Goal: Task Accomplishment & Management: Use online tool/utility

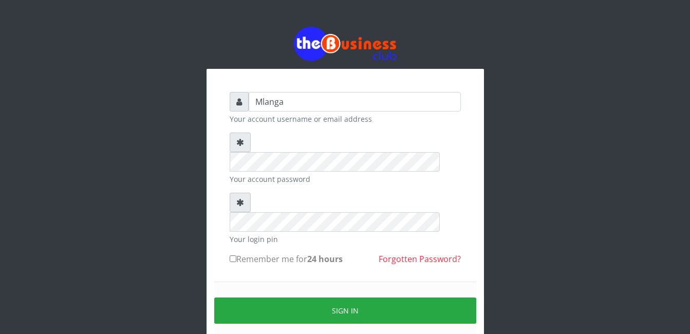
click at [113, 170] on div "Mlanga Your account username or email address Your account password Your login …" at bounding box center [344, 204] width 585 height 409
click at [122, 230] on div "Mlanga Your account username or email address Your account password Your login …" at bounding box center [344, 204] width 585 height 409
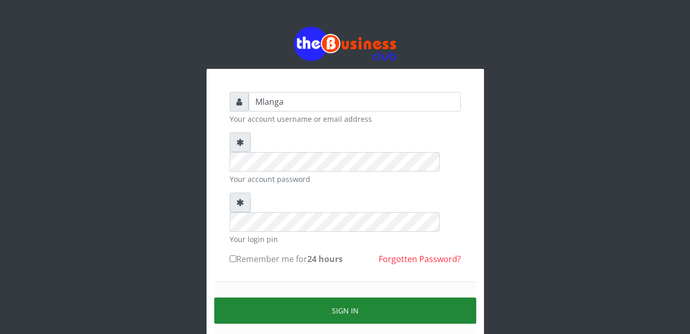
click at [351, 297] on button "Sign in" at bounding box center [345, 310] width 262 height 26
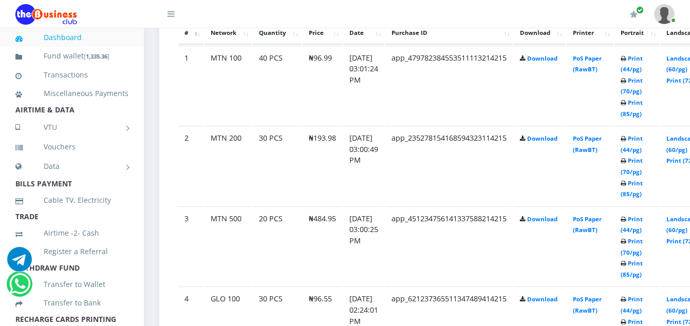
scroll to position [575, 0]
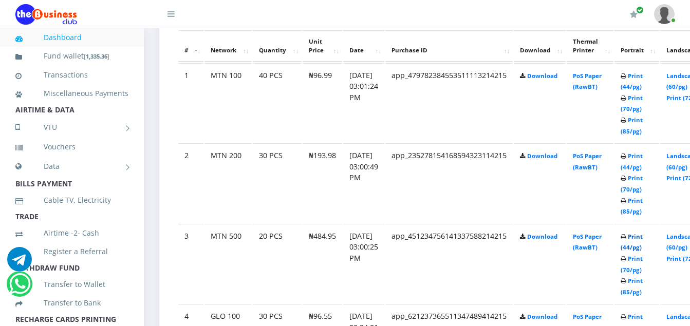
click at [642, 239] on link "Print (44/pg)" at bounding box center [631, 242] width 22 height 19
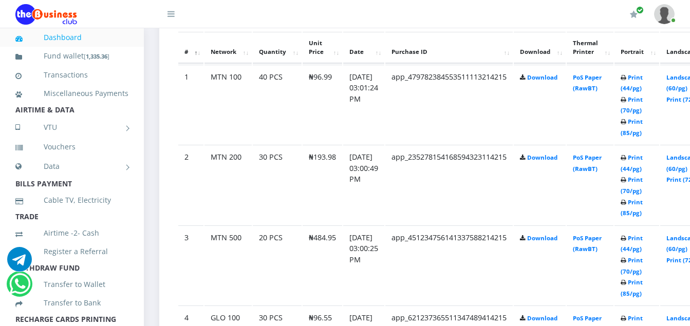
scroll to position [575, 0]
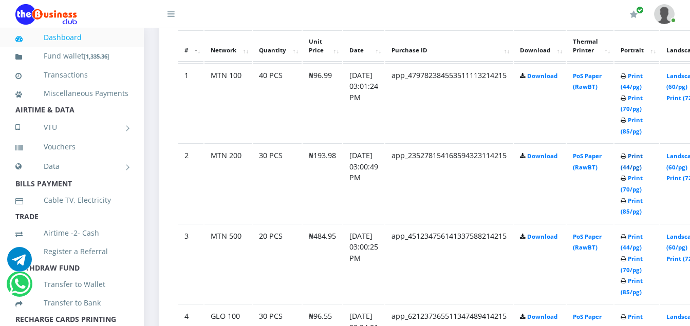
click at [642, 157] on link "Print (44/pg)" at bounding box center [631, 161] width 22 height 19
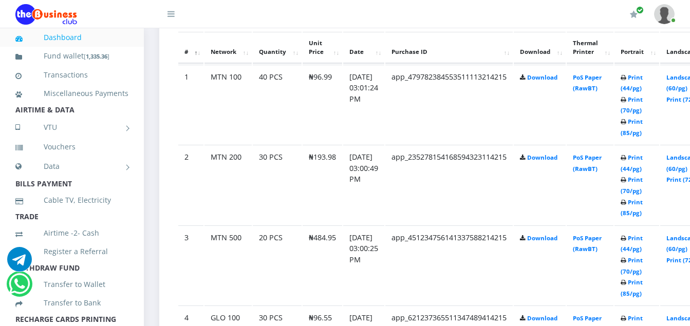
scroll to position [575, 0]
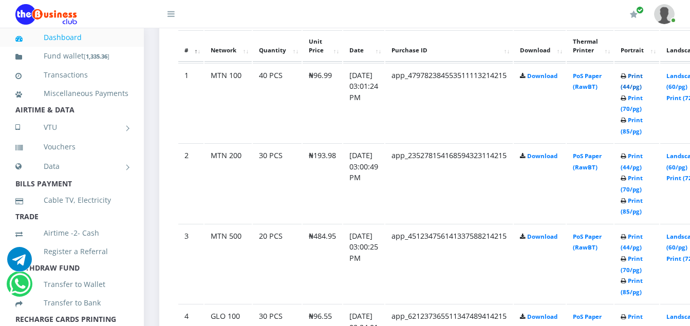
click at [642, 78] on link "Print (44/pg)" at bounding box center [631, 81] width 22 height 19
